Goal: Find specific page/section: Find specific page/section

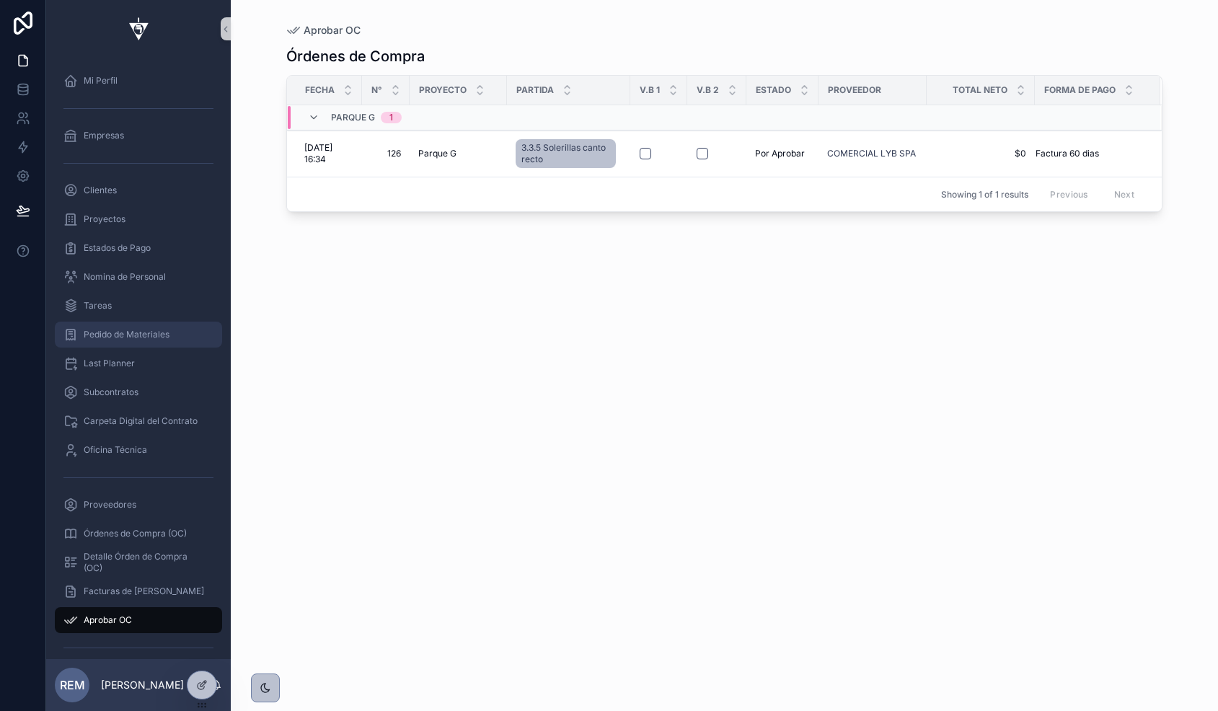
click at [150, 342] on div "Pedido de Materiales" at bounding box center [138, 334] width 150 height 23
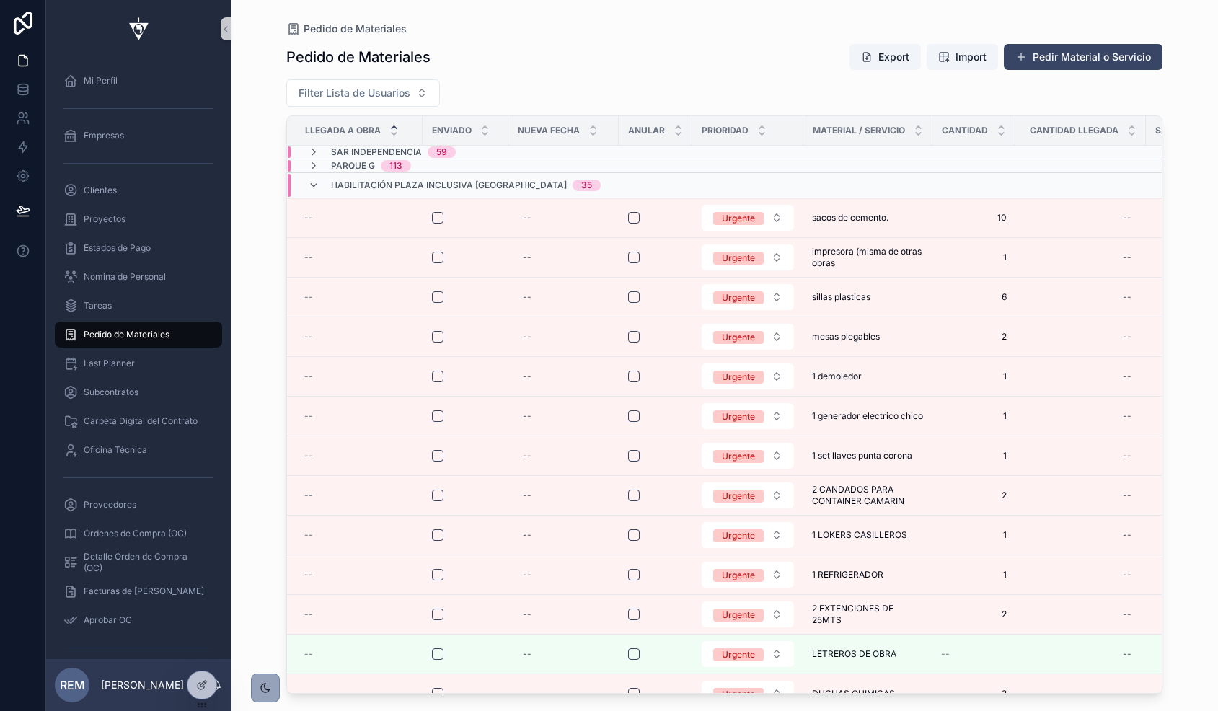
click at [267, 694] on div "scrollable content" at bounding box center [265, 687] width 13 height 13
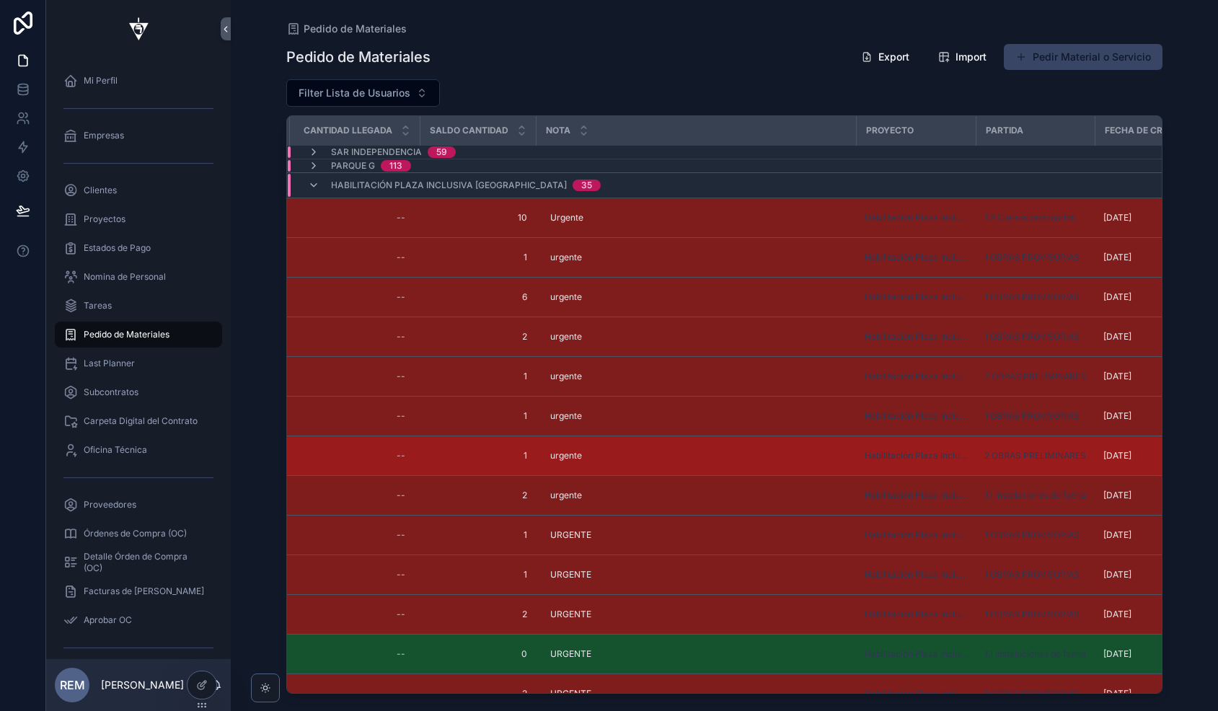
scroll to position [0, 902]
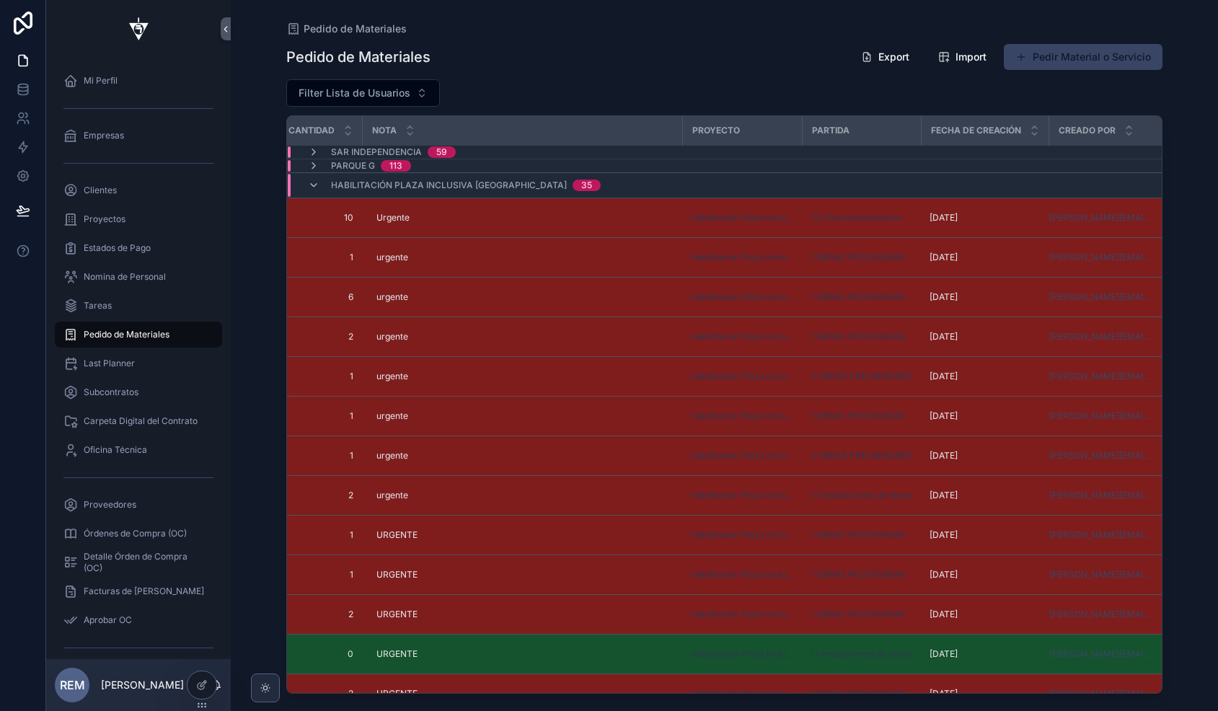
click at [277, 682] on div "scrollable content" at bounding box center [265, 687] width 29 height 29
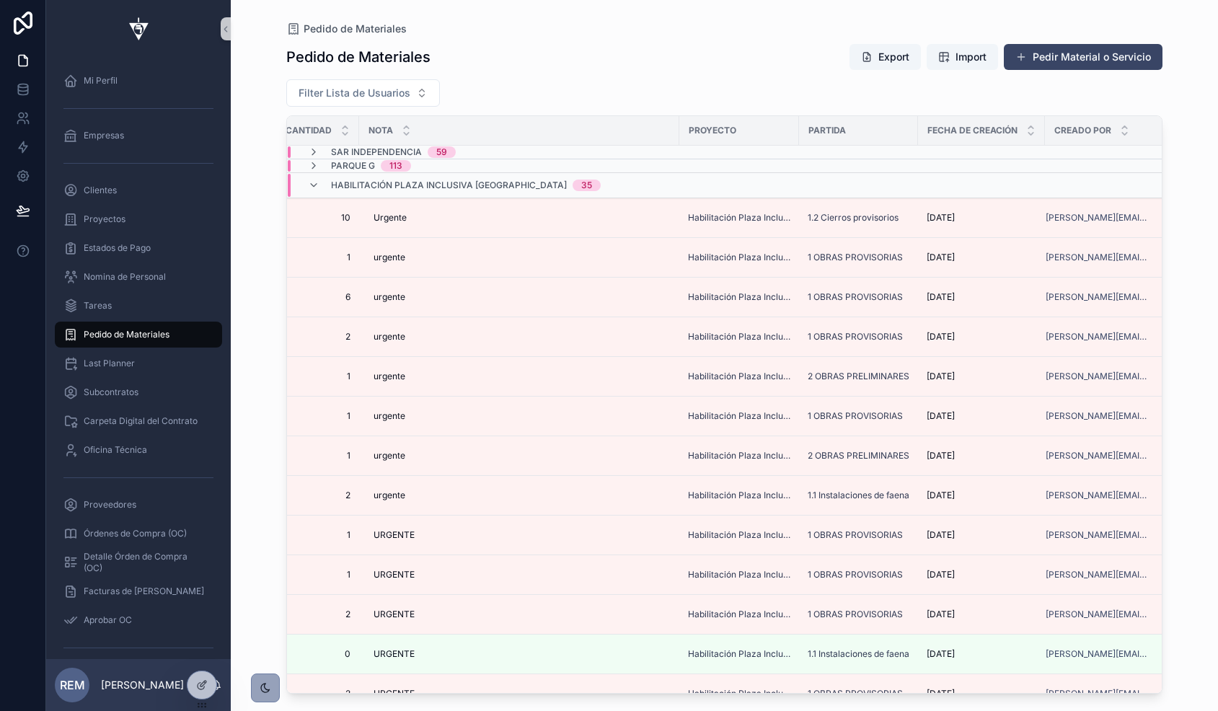
scroll to position [0, 898]
